Goal: Register for event/course

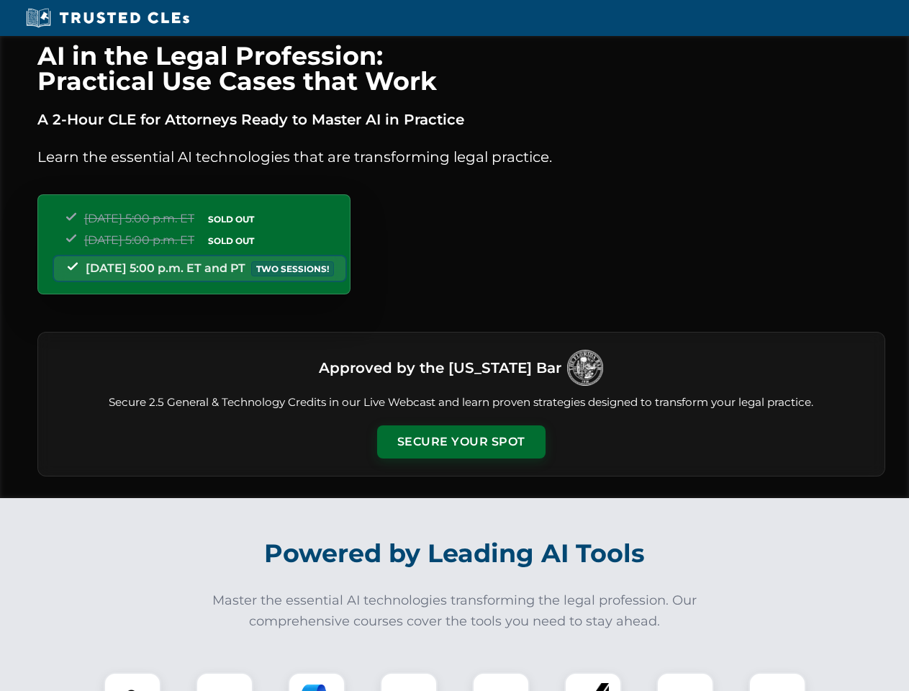
click at [461, 442] on button "Secure Your Spot" at bounding box center [461, 441] width 168 height 33
click at [132, 682] on img at bounding box center [133, 701] width 42 height 42
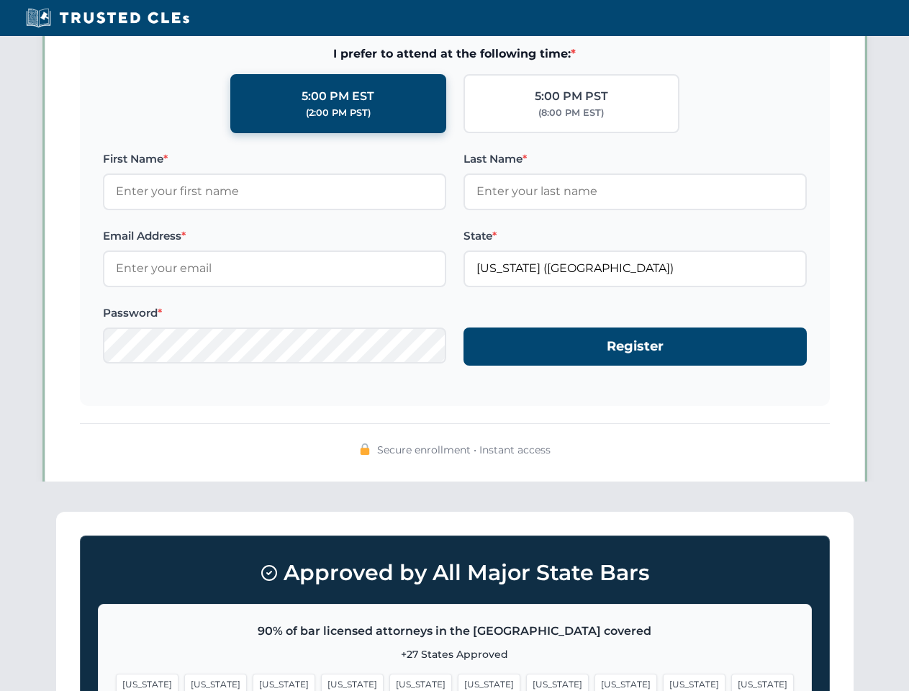
click at [526, 682] on span "[US_STATE]" at bounding box center [557, 684] width 63 height 21
click at [663, 682] on span "[US_STATE]" at bounding box center [694, 684] width 63 height 21
